Goal: Navigation & Orientation: Find specific page/section

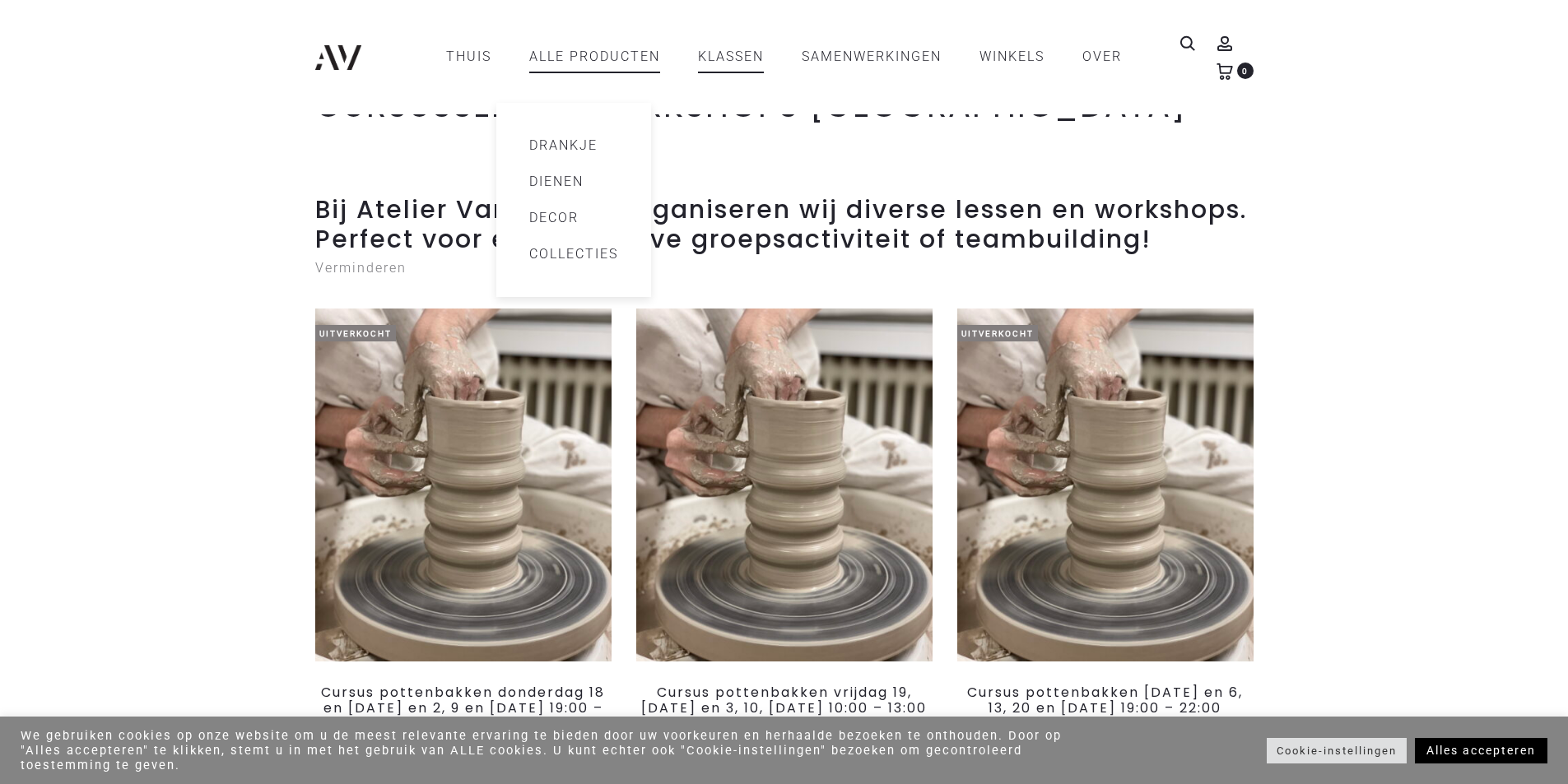
click at [536, 143] on font "Drankje" at bounding box center [563, 145] width 68 height 16
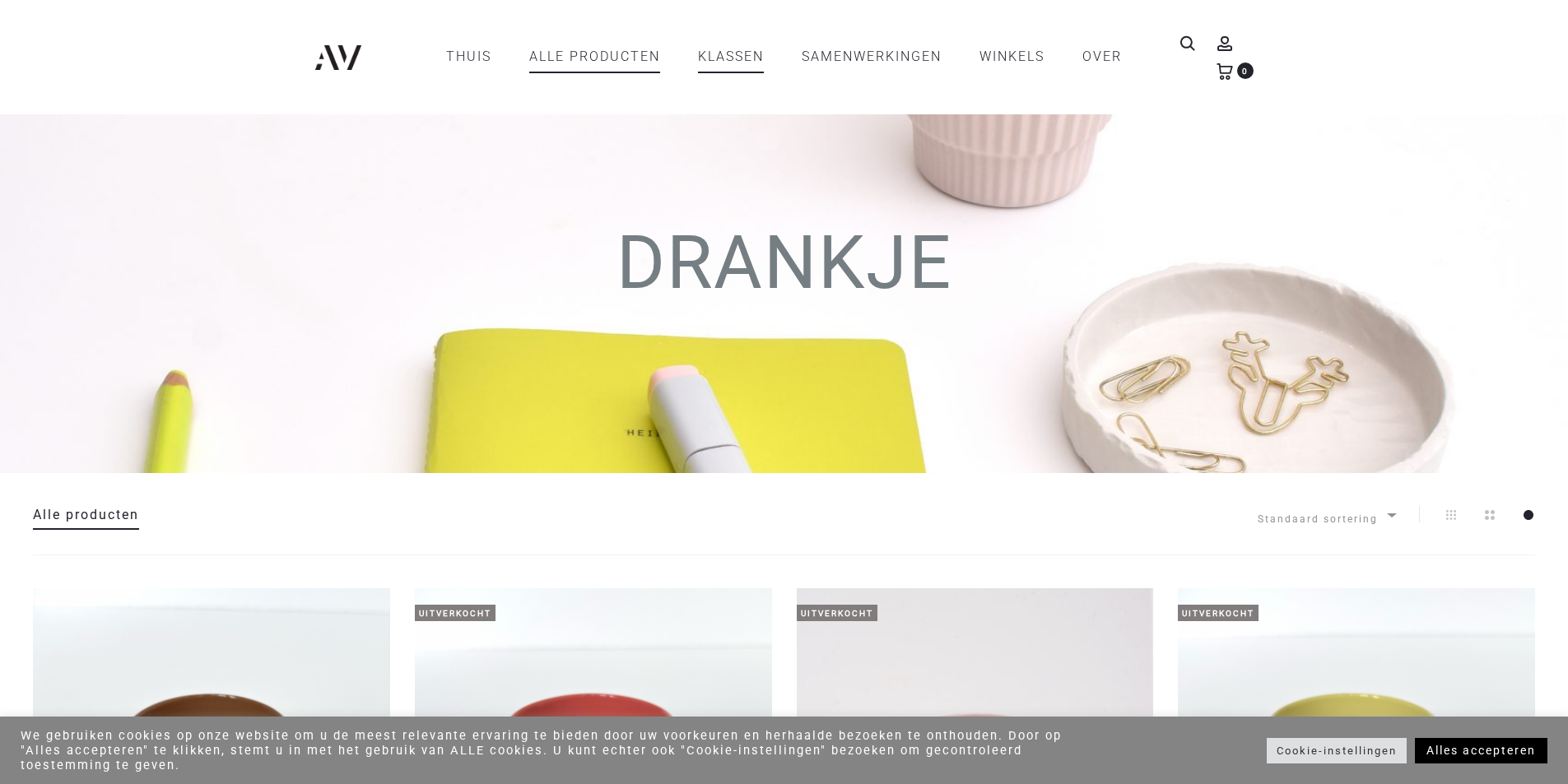
click at [742, 62] on font "KLASSEN" at bounding box center [730, 57] width 66 height 16
